Goal: Obtain resource: Download file/media

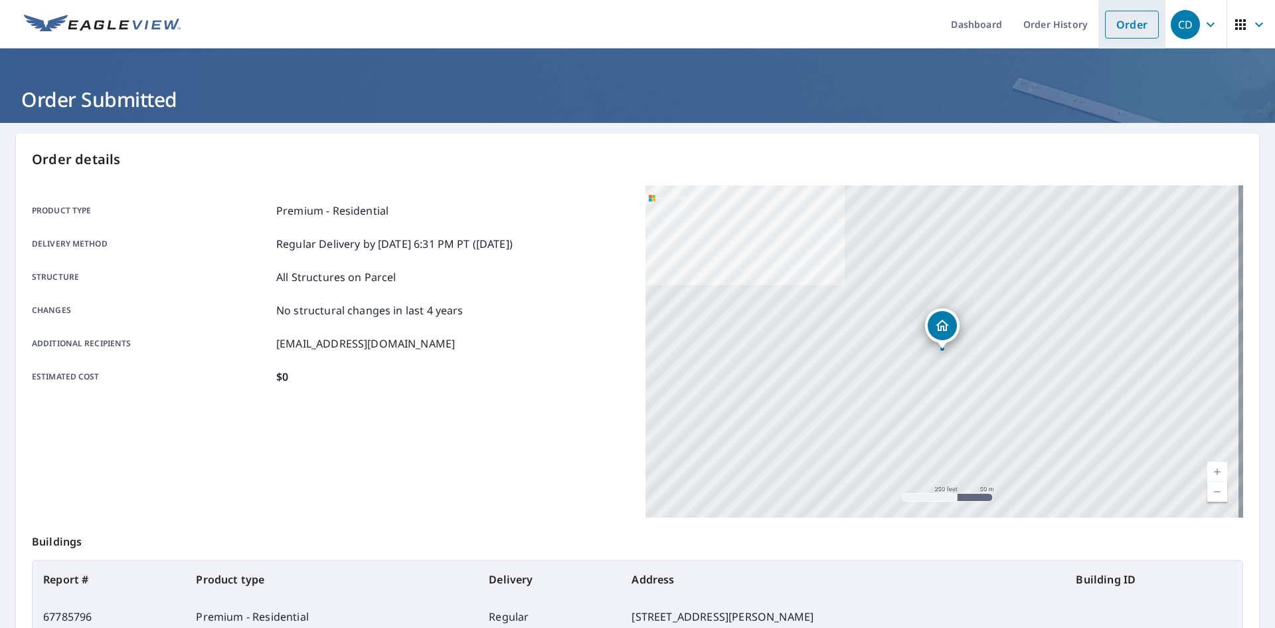
click at [1117, 25] on link "Order" at bounding box center [1132, 25] width 54 height 28
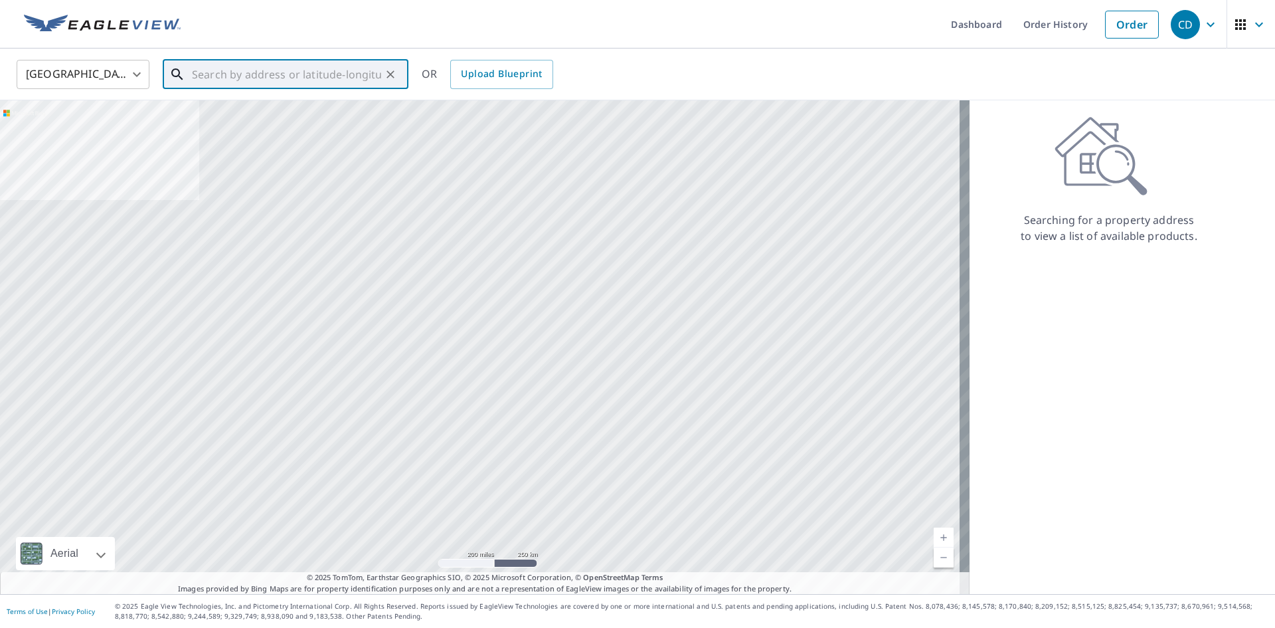
click at [356, 72] on input "text" at bounding box center [286, 74] width 189 height 37
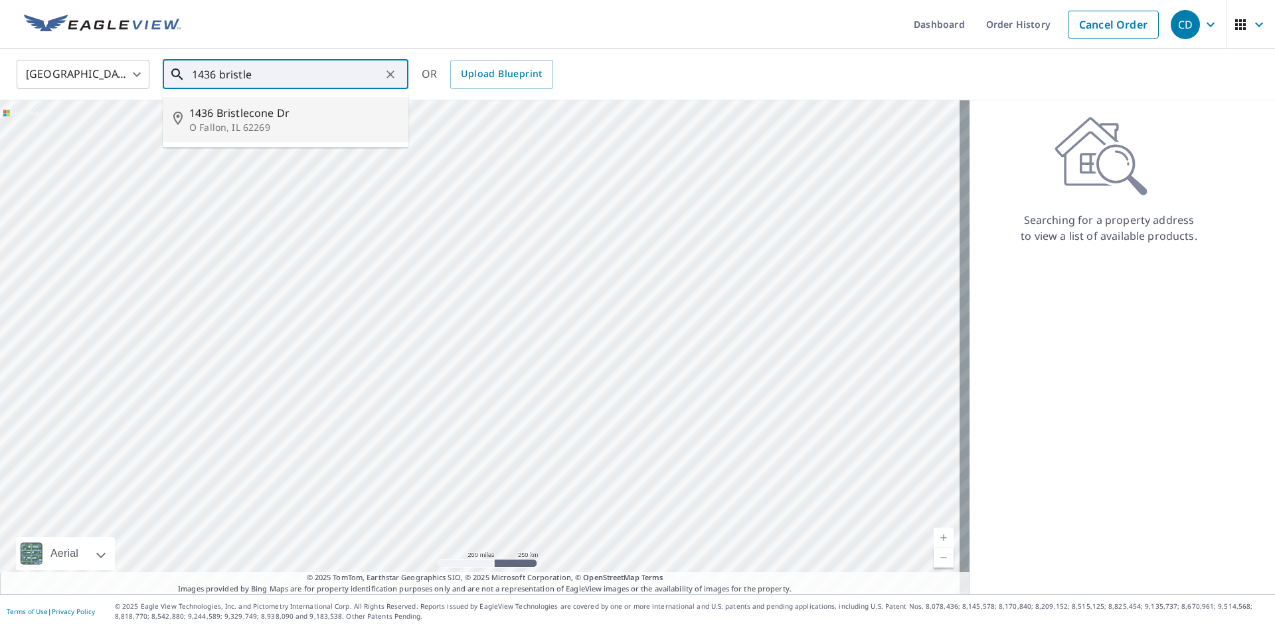
click at [320, 124] on p "O Fallon, IL 62269" at bounding box center [293, 127] width 209 height 13
type input "[STREET_ADDRESS][PERSON_NAME]"
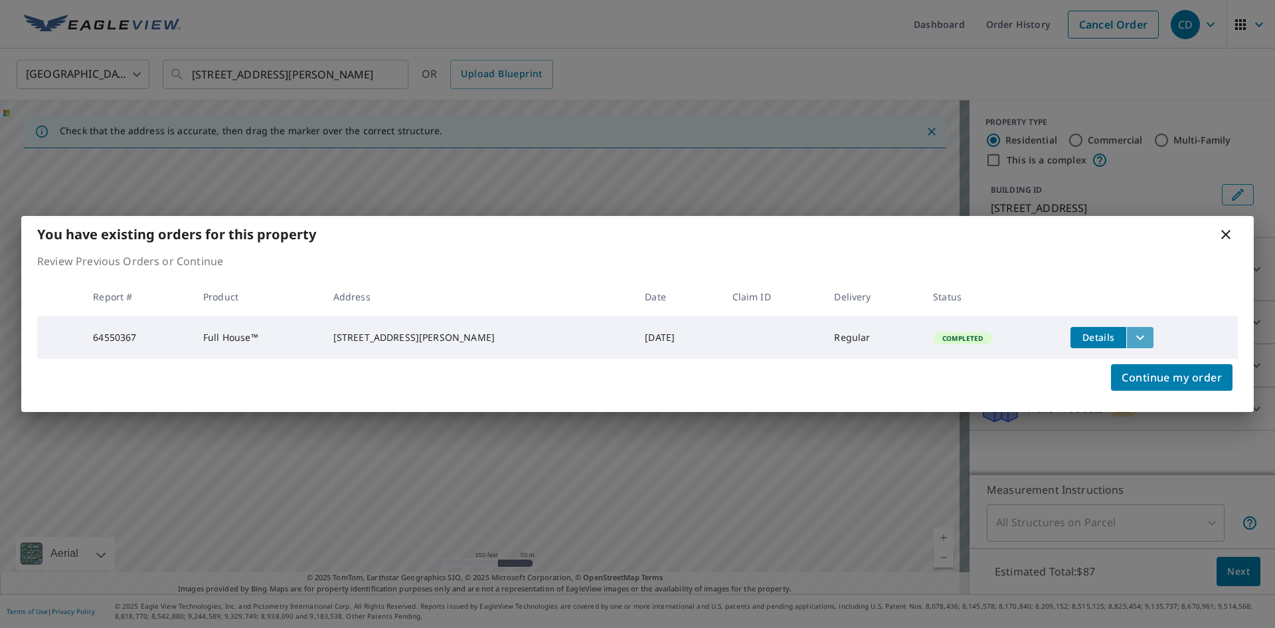
click at [1132, 331] on icon "filesDropdownBtn-64550367" at bounding box center [1140, 337] width 16 height 16
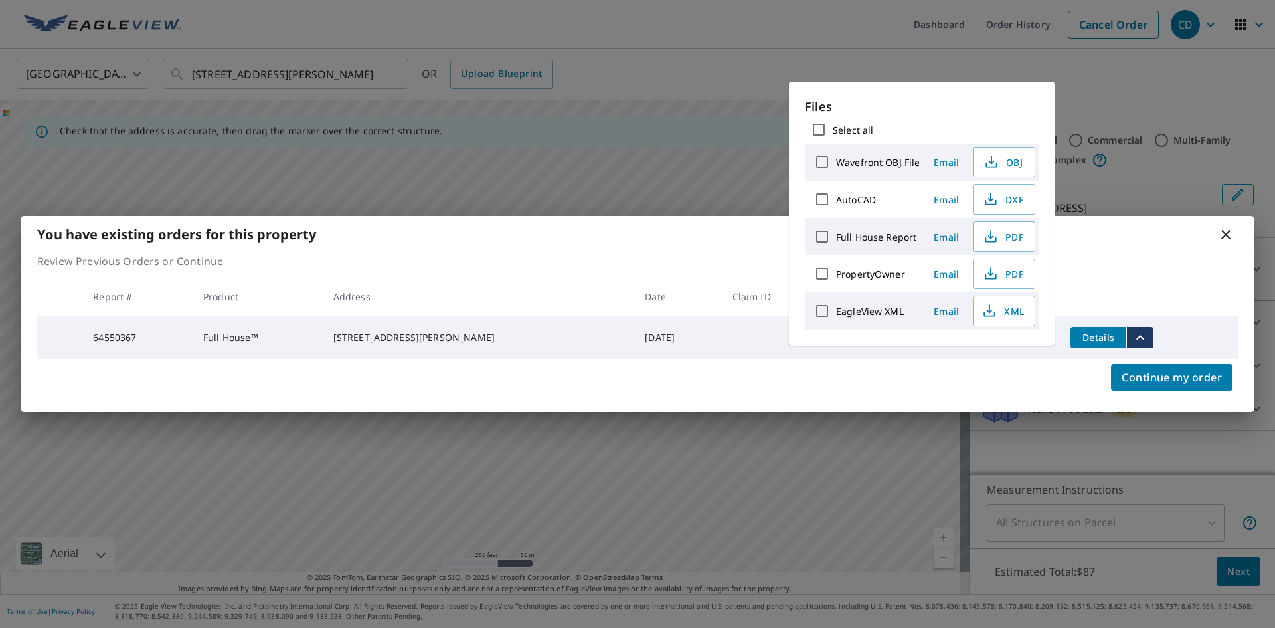
click at [823, 234] on input "Full House Report" at bounding box center [822, 237] width 28 height 28
checkbox input "true"
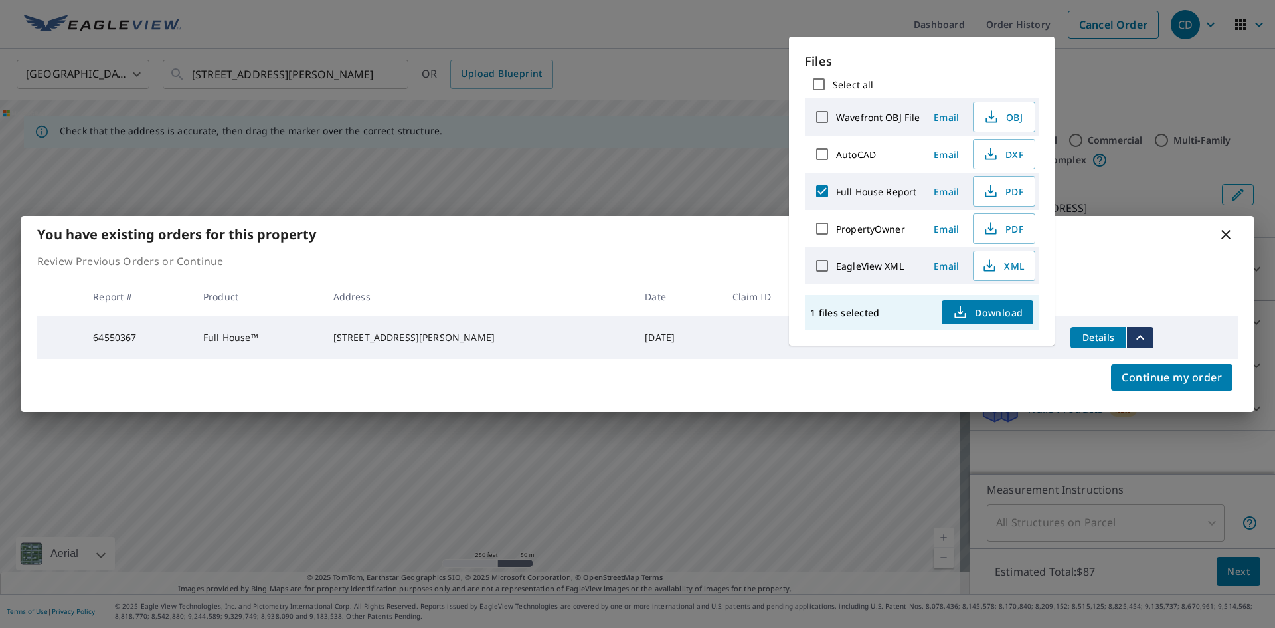
click at [972, 310] on span "Download" at bounding box center [987, 312] width 70 height 16
click at [1012, 183] on span "PDF" at bounding box center [1003, 191] width 43 height 16
click at [1124, 90] on div "You have existing orders for this property Review Previous Orders or Continue R…" at bounding box center [637, 314] width 1275 height 628
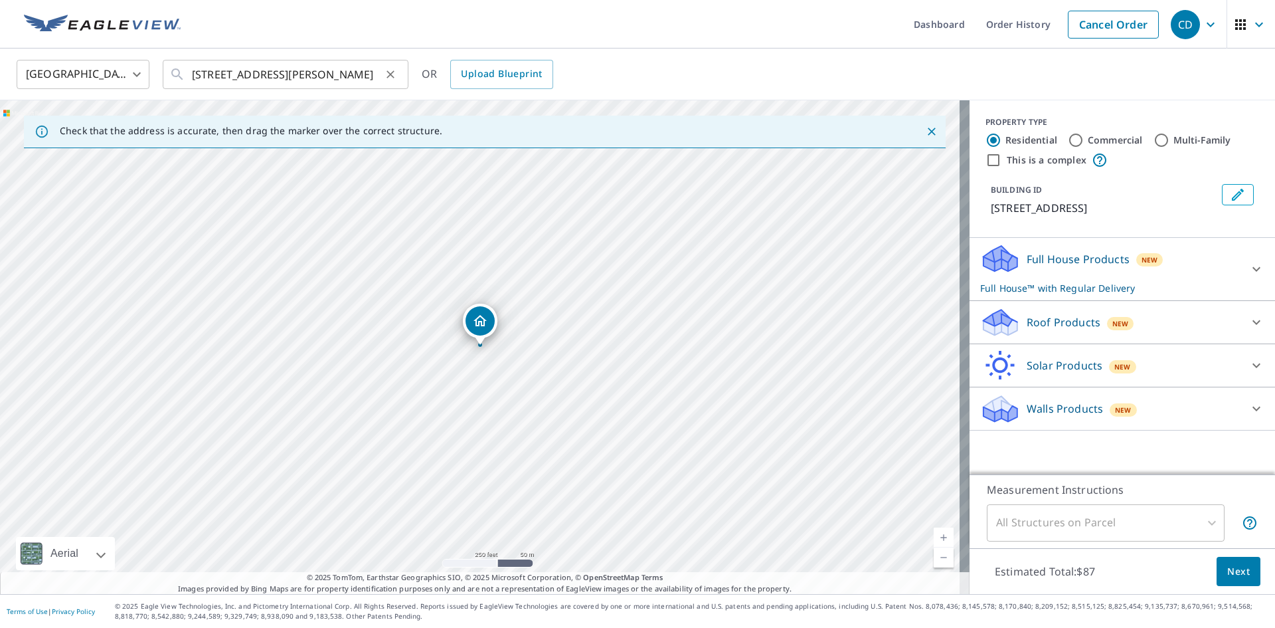
click at [393, 70] on icon "Clear" at bounding box center [390, 74] width 13 height 13
click at [296, 72] on input "text" at bounding box center [286, 74] width 189 height 37
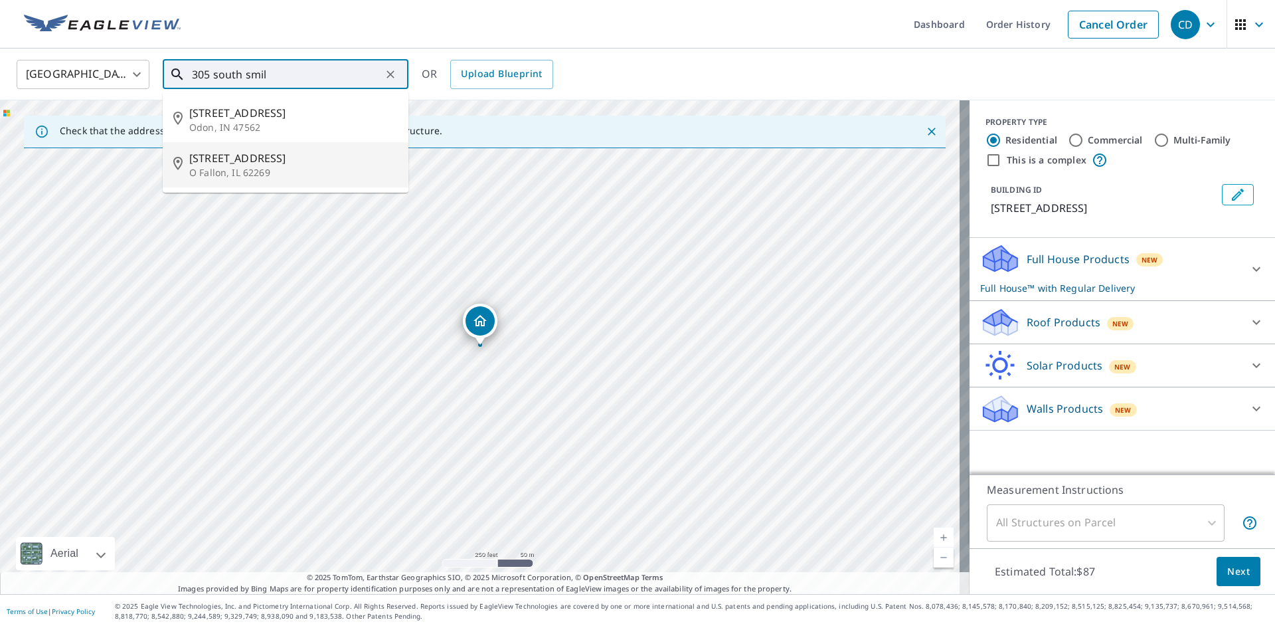
click at [270, 166] on p "O Fallon, IL 62269" at bounding box center [293, 172] width 209 height 13
type input "[STREET_ADDRESS]"
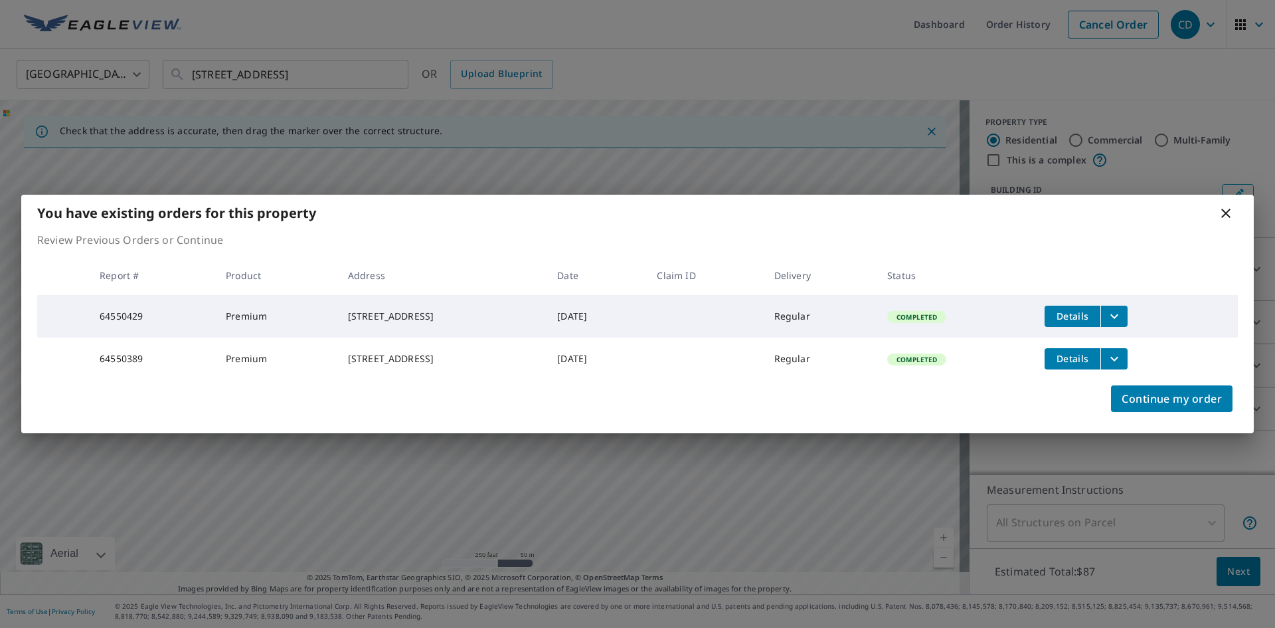
click at [1122, 313] on icon "filesDropdownBtn-64550429" at bounding box center [1115, 316] width 16 height 16
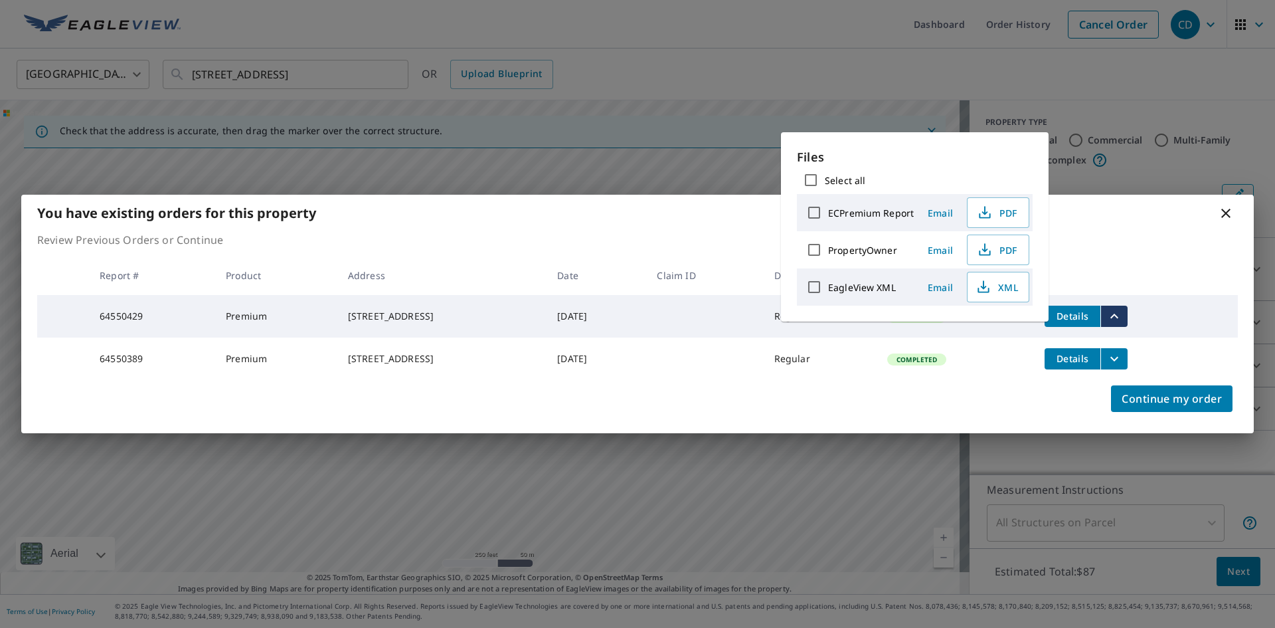
click at [1069, 362] on span "Details" at bounding box center [1073, 358] width 40 height 13
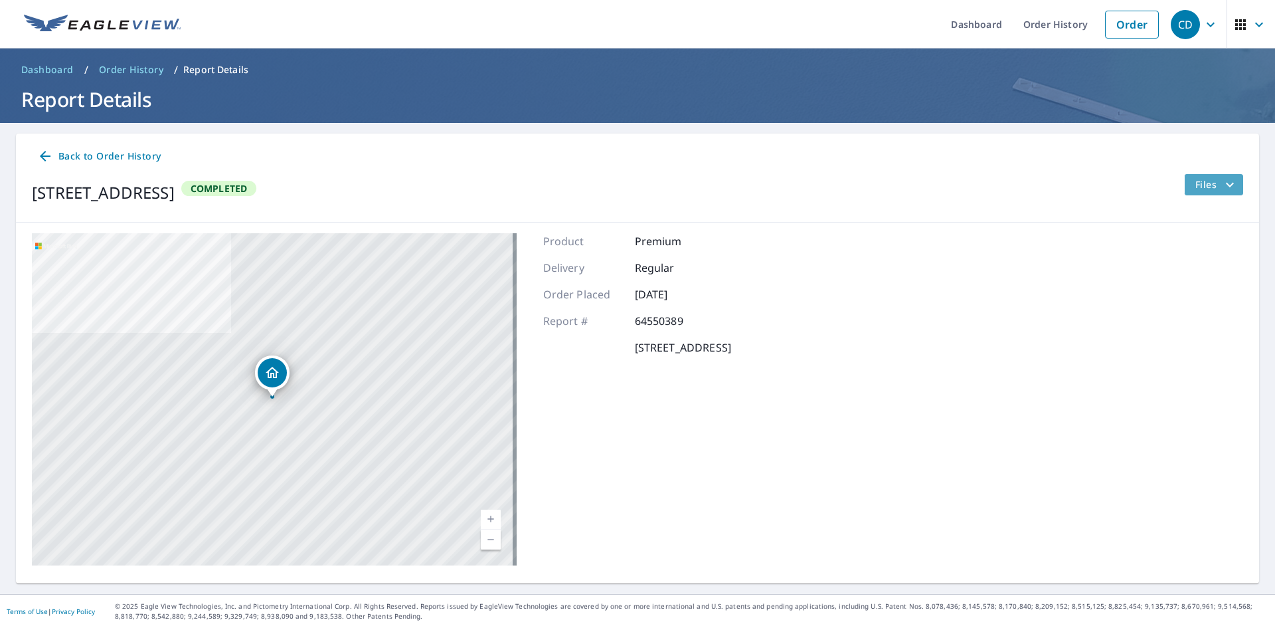
click at [1208, 190] on span "Files" at bounding box center [1217, 185] width 43 height 16
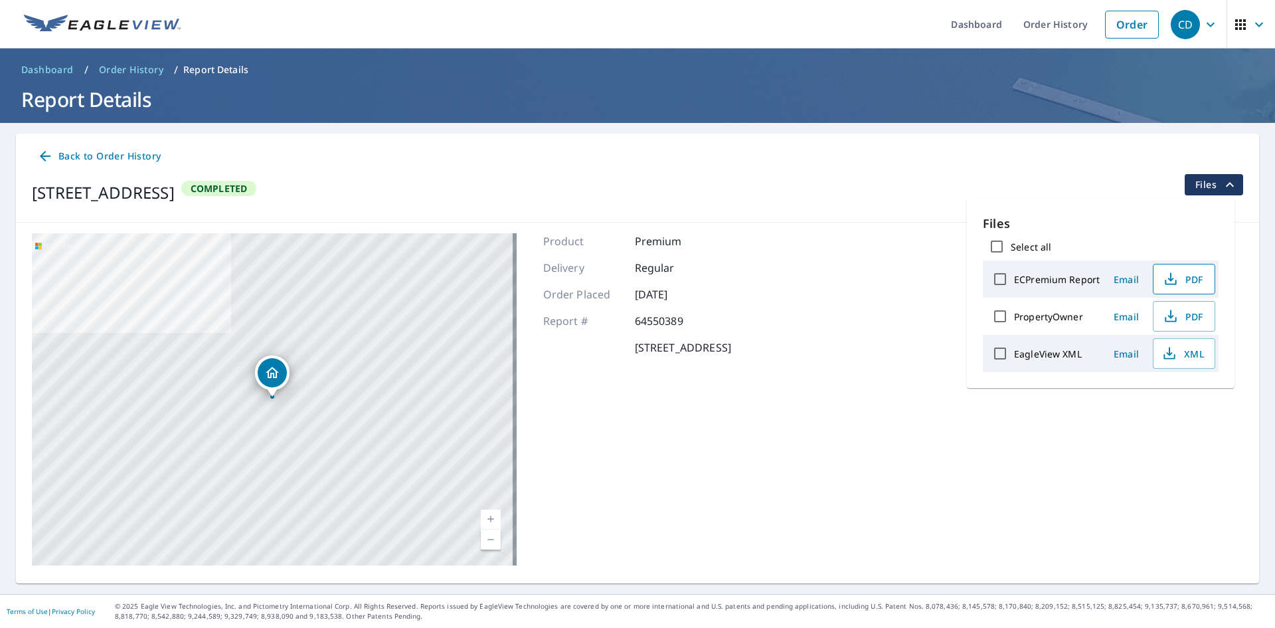
click at [1186, 280] on span "PDF" at bounding box center [1183, 279] width 43 height 16
click at [1117, 23] on link "Order" at bounding box center [1132, 25] width 54 height 28
